Goal: Complete application form

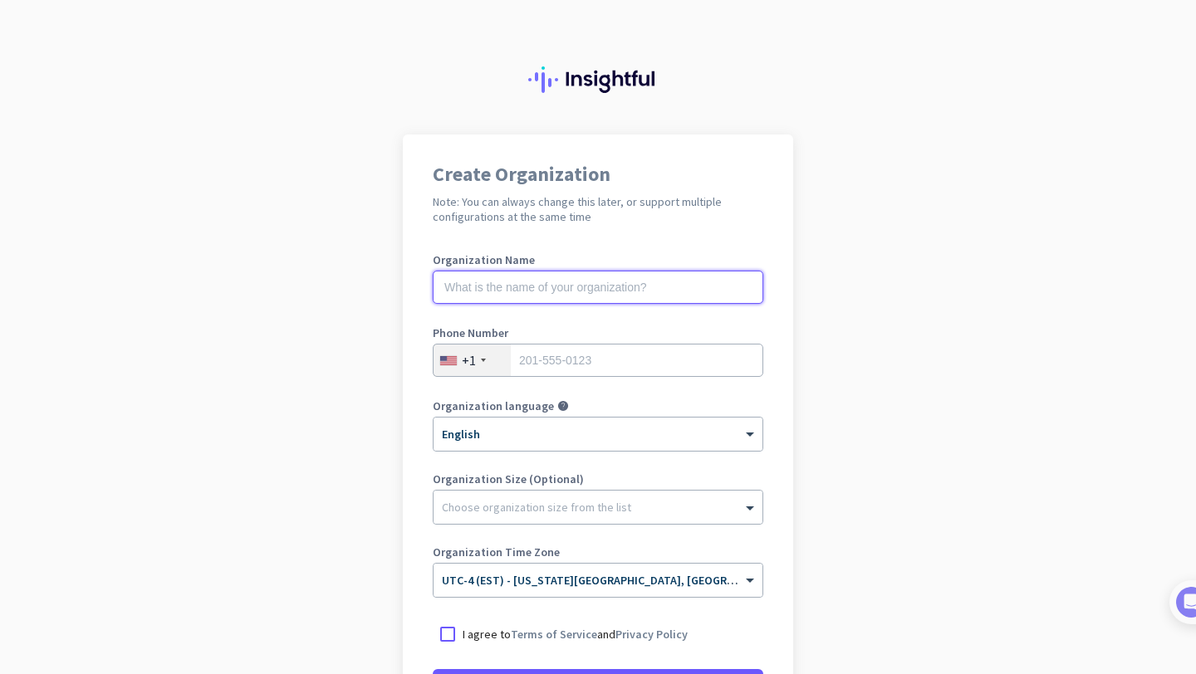
click at [537, 283] on input "text" at bounding box center [598, 287] width 330 height 33
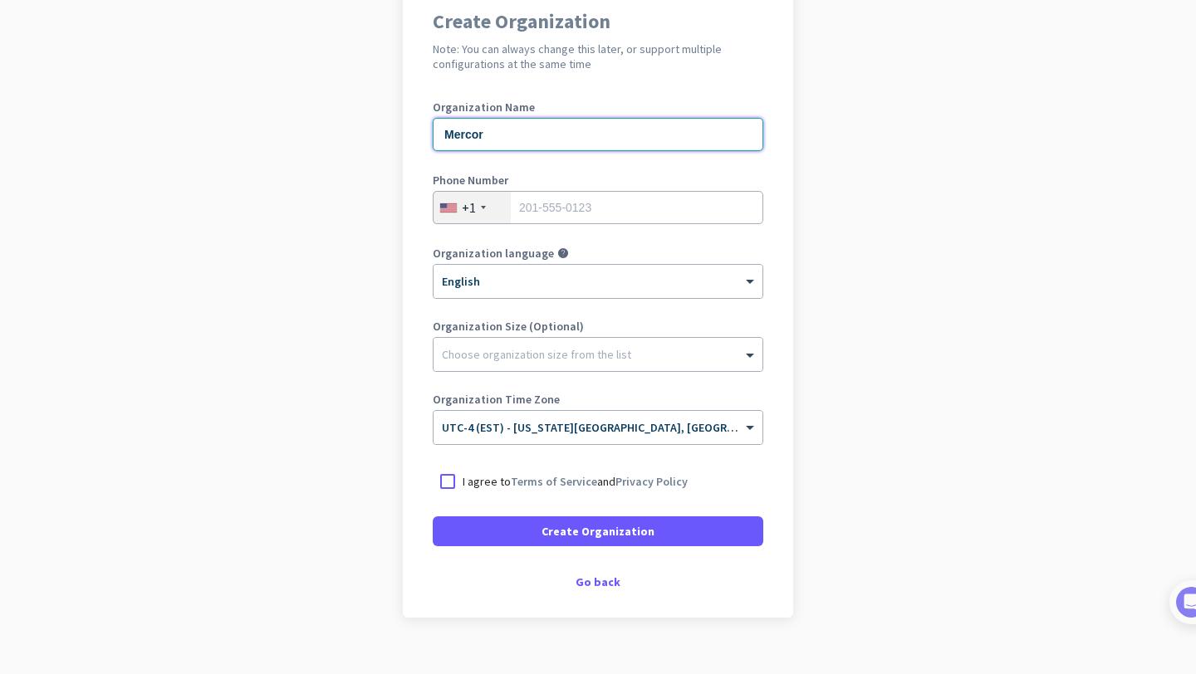
scroll to position [179, 0]
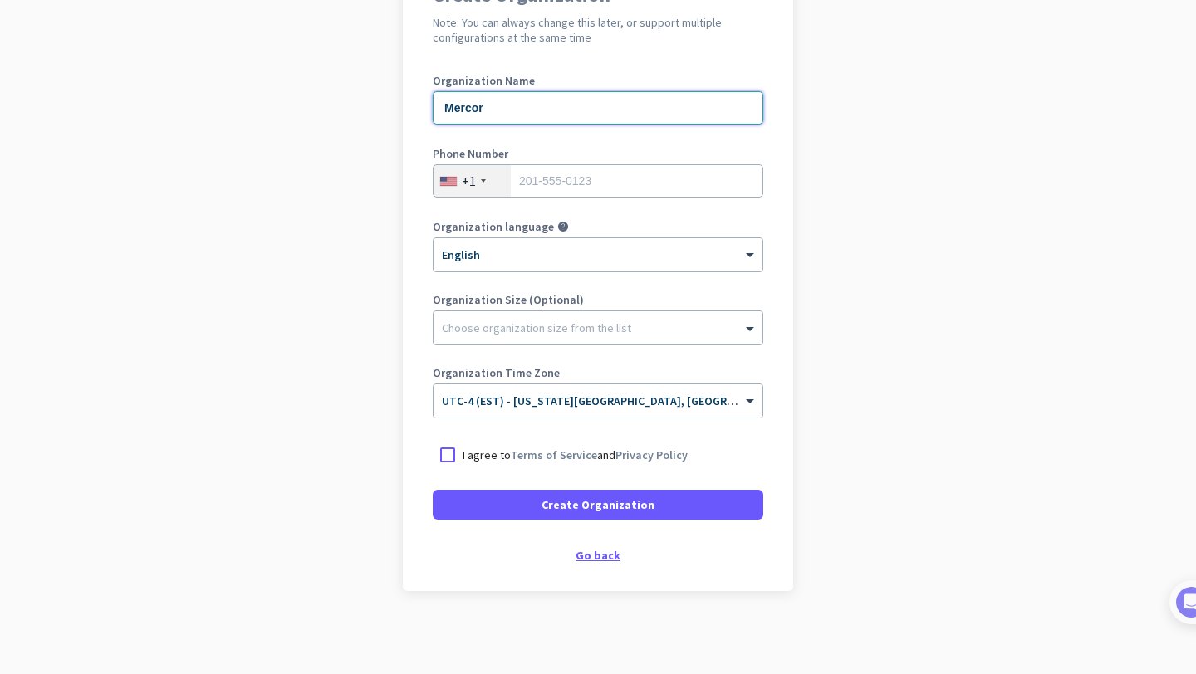
type input "Mercor"
click at [589, 561] on div "Go back" at bounding box center [598, 556] width 330 height 12
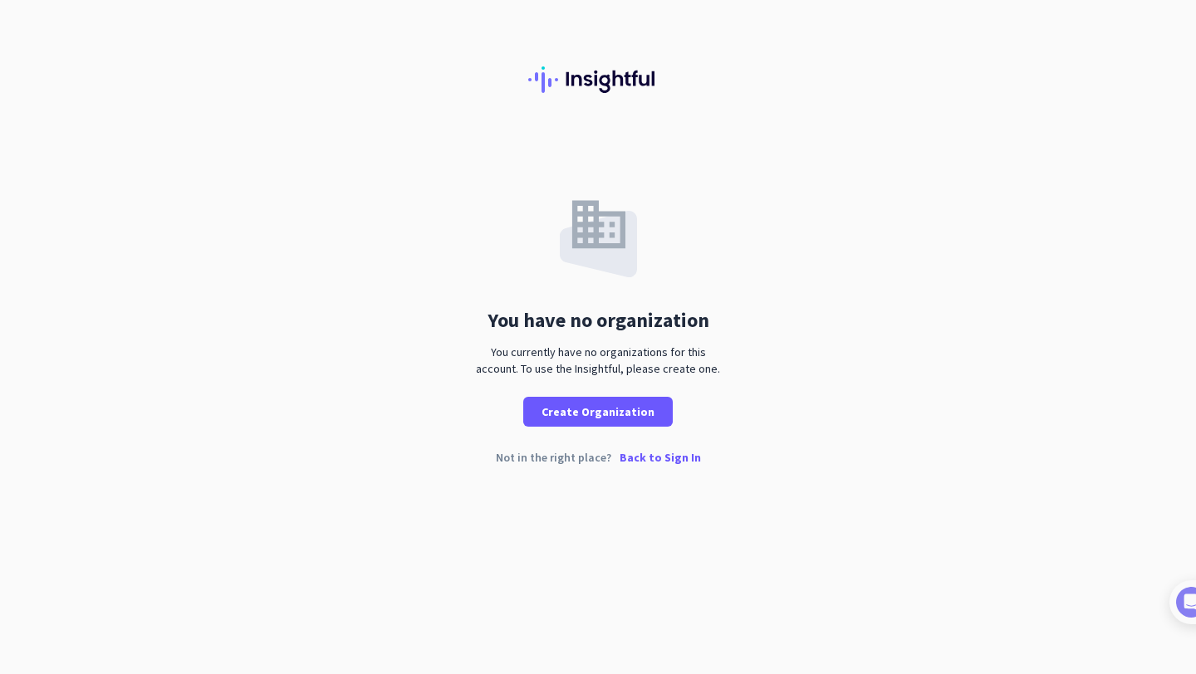
click at [646, 456] on p "Back to Sign In" at bounding box center [659, 458] width 81 height 12
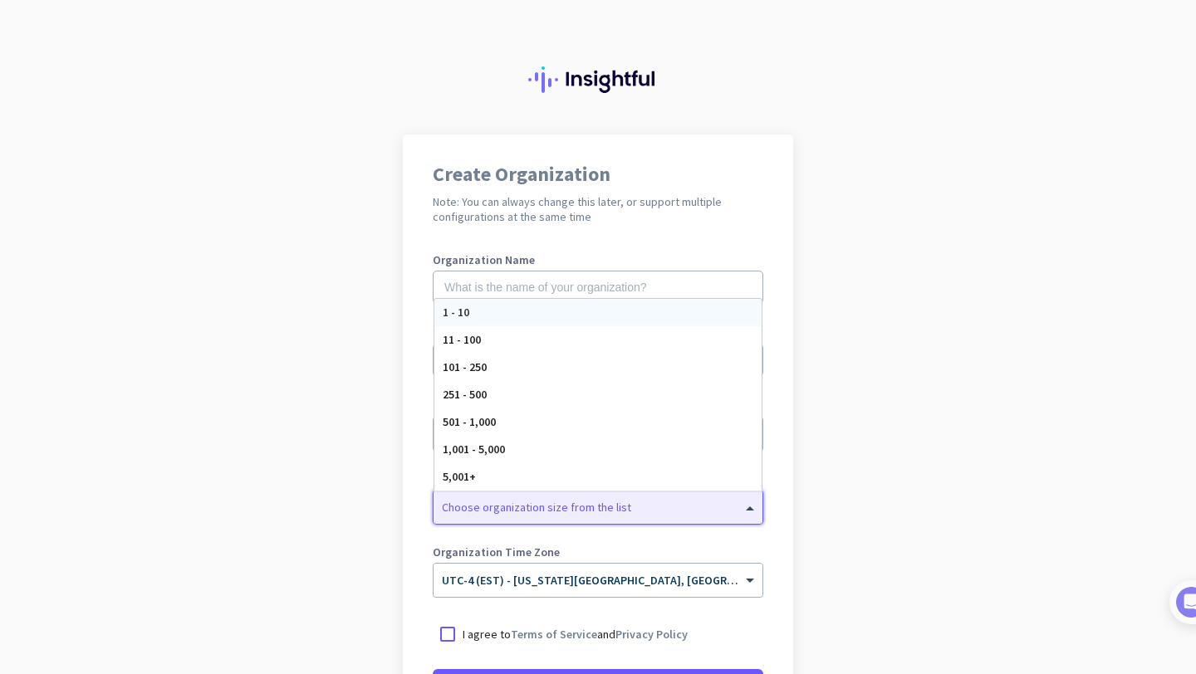
click at [611, 497] on div at bounding box center [597, 503] width 329 height 17
click at [649, 515] on div "Choose organization size from the list" at bounding box center [597, 507] width 329 height 33
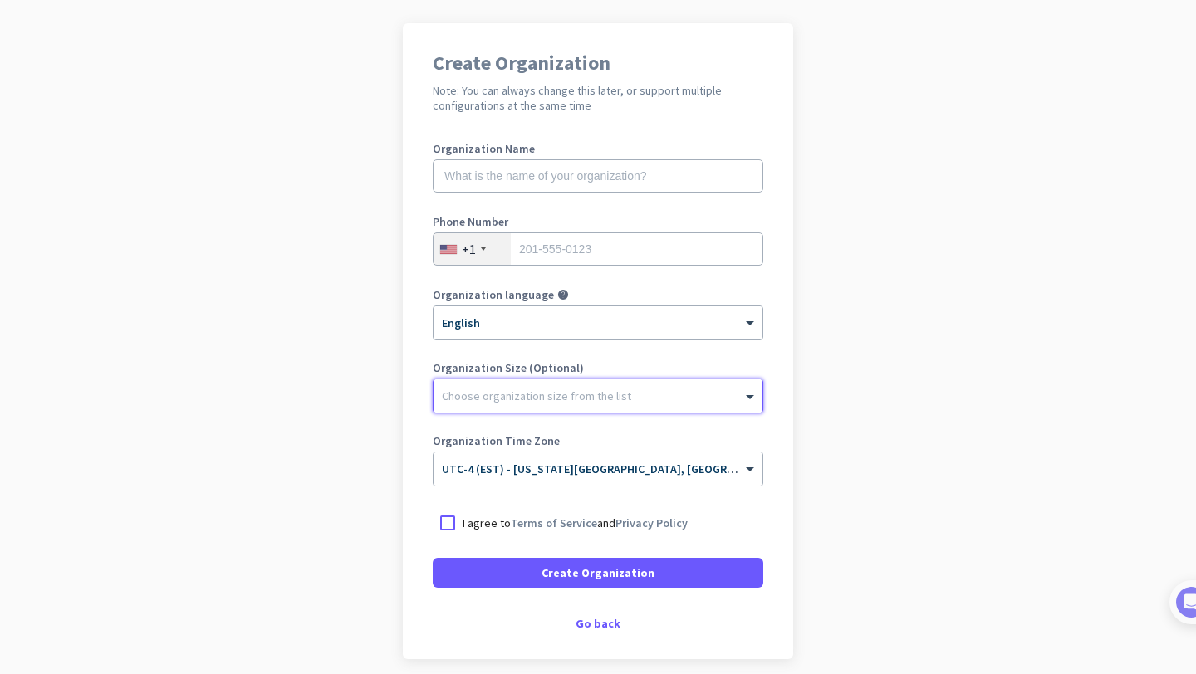
scroll to position [117, 0]
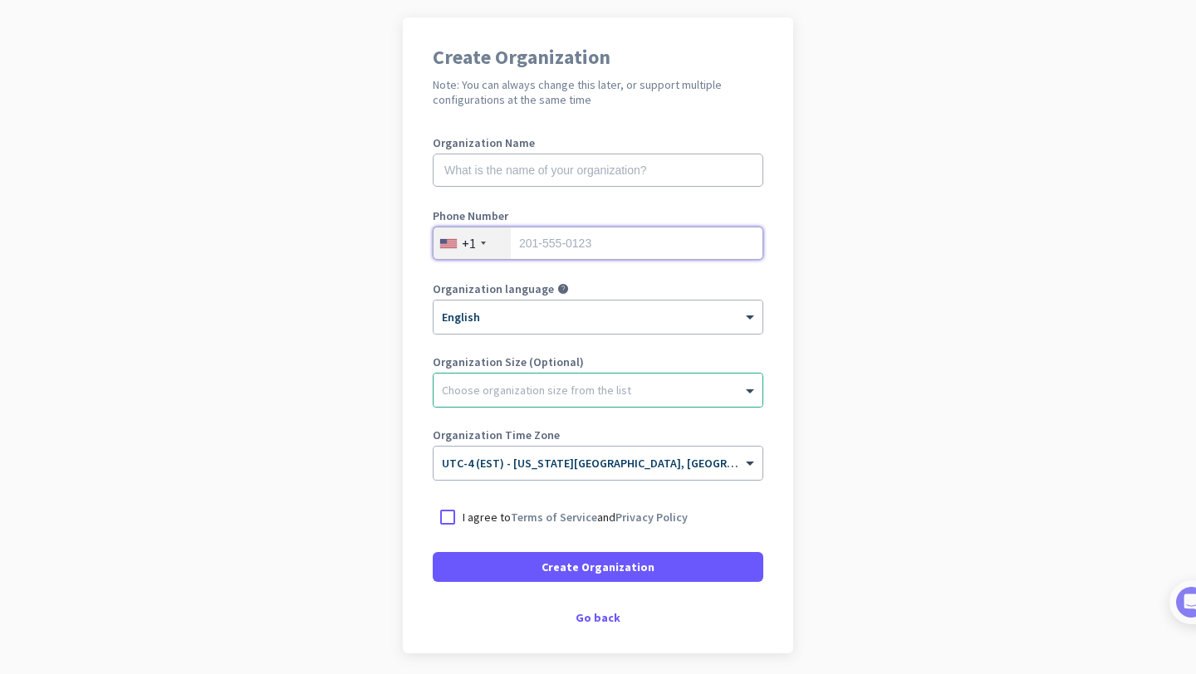
click at [561, 243] on input "tel" at bounding box center [598, 243] width 330 height 33
